Goal: Task Accomplishment & Management: Complete application form

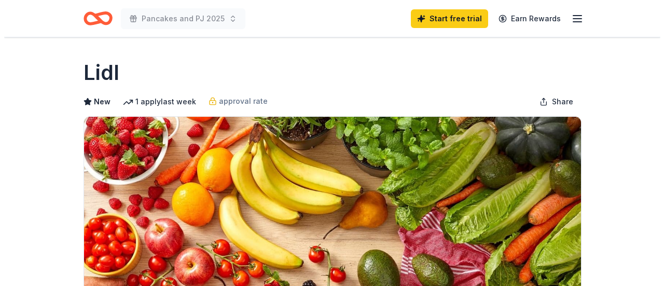
scroll to position [204, 0]
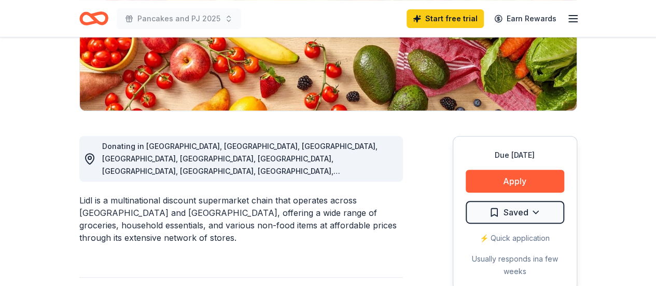
click at [504, 183] on button "Apply" at bounding box center [515, 181] width 99 height 23
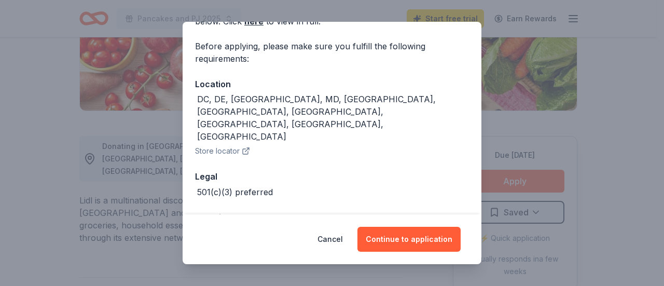
scroll to position [71, 0]
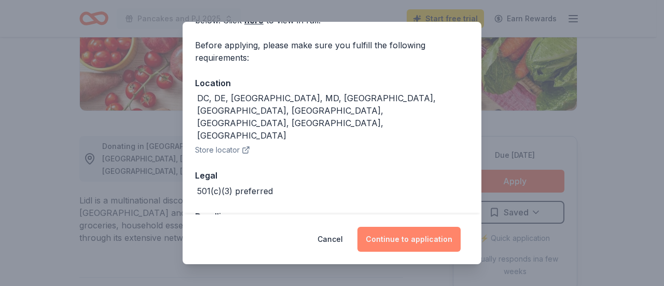
click at [396, 235] on button "Continue to application" at bounding box center [409, 239] width 103 height 25
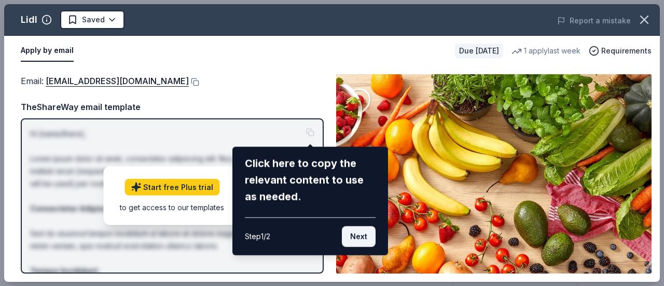
click at [354, 245] on button "Next" at bounding box center [359, 236] width 34 height 21
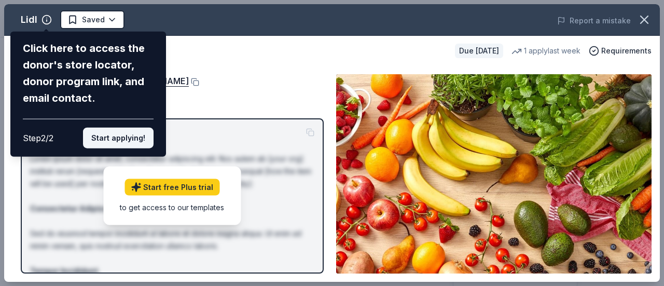
click at [117, 138] on button "Start applying!" at bounding box center [118, 138] width 71 height 21
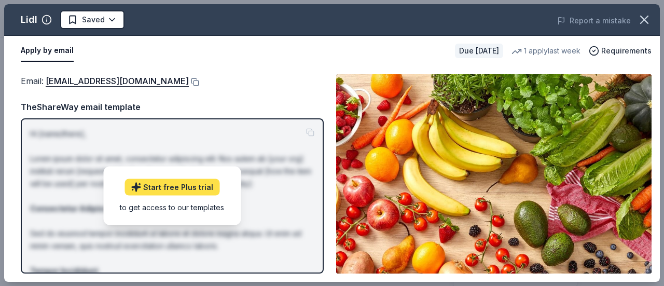
click at [156, 185] on link "Start free Plus trial" at bounding box center [172, 187] width 95 height 17
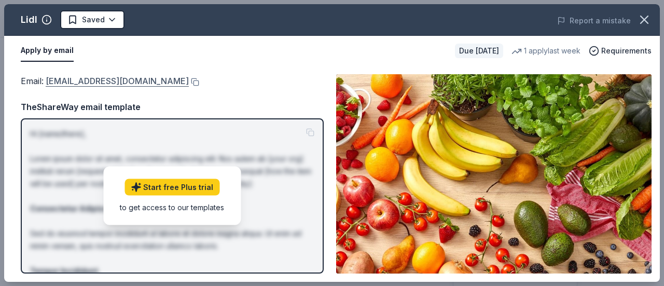
click at [72, 81] on link "[EMAIL_ADDRESS][DOMAIN_NAME]" at bounding box center [117, 80] width 143 height 13
click at [168, 78] on div "Email : [EMAIL_ADDRESS][DOMAIN_NAME]" at bounding box center [172, 80] width 303 height 13
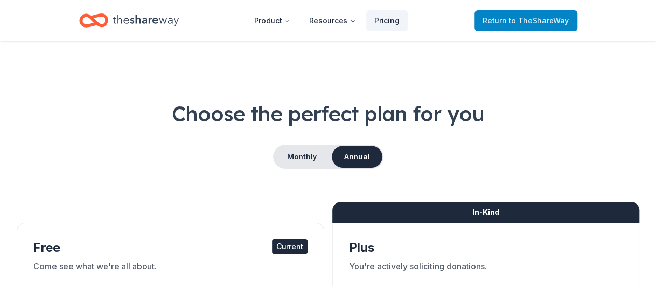
click at [504, 25] on span "Return to TheShareWay" at bounding box center [526, 21] width 86 height 12
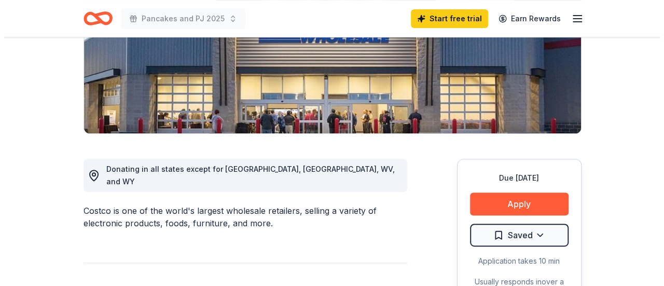
scroll to position [175, 0]
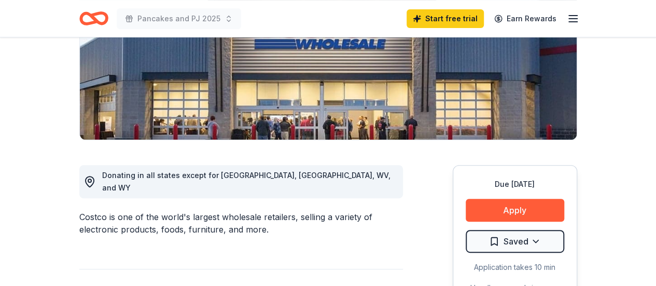
drag, startPoint x: 663, startPoint y: 38, endPoint x: 664, endPoint y: 65, distance: 27.0
click at [493, 205] on button "Apply" at bounding box center [515, 210] width 99 height 23
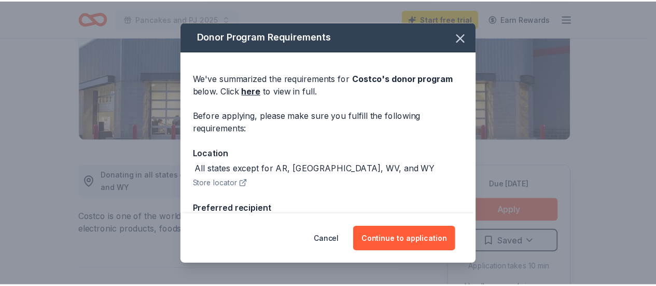
scroll to position [124, 0]
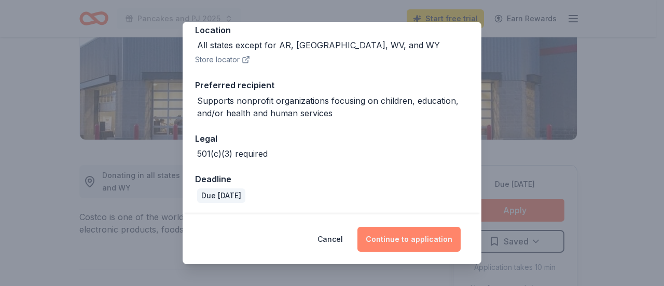
click at [410, 246] on button "Continue to application" at bounding box center [409, 239] width 103 height 25
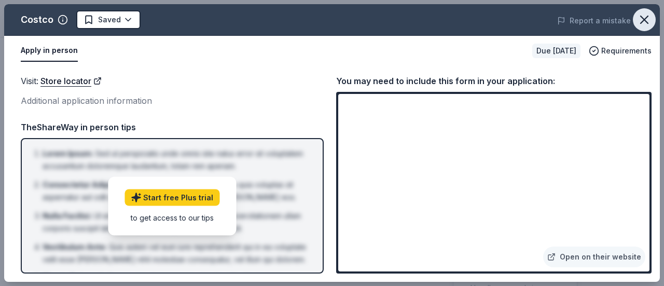
click at [646, 20] on icon "button" at bounding box center [644, 19] width 15 height 15
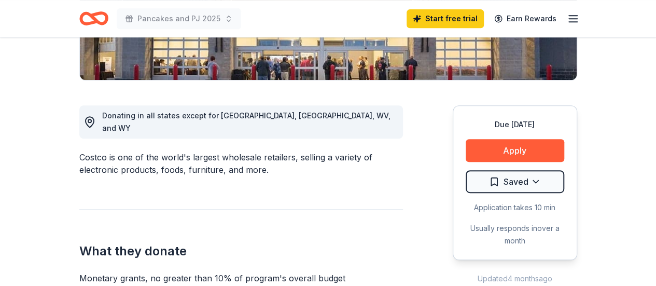
scroll to position [163, 0]
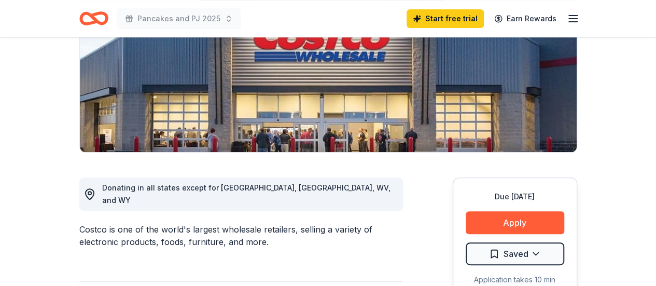
click at [570, 16] on icon "button" at bounding box center [573, 18] width 12 height 12
